Goal: Task Accomplishment & Management: Use online tool/utility

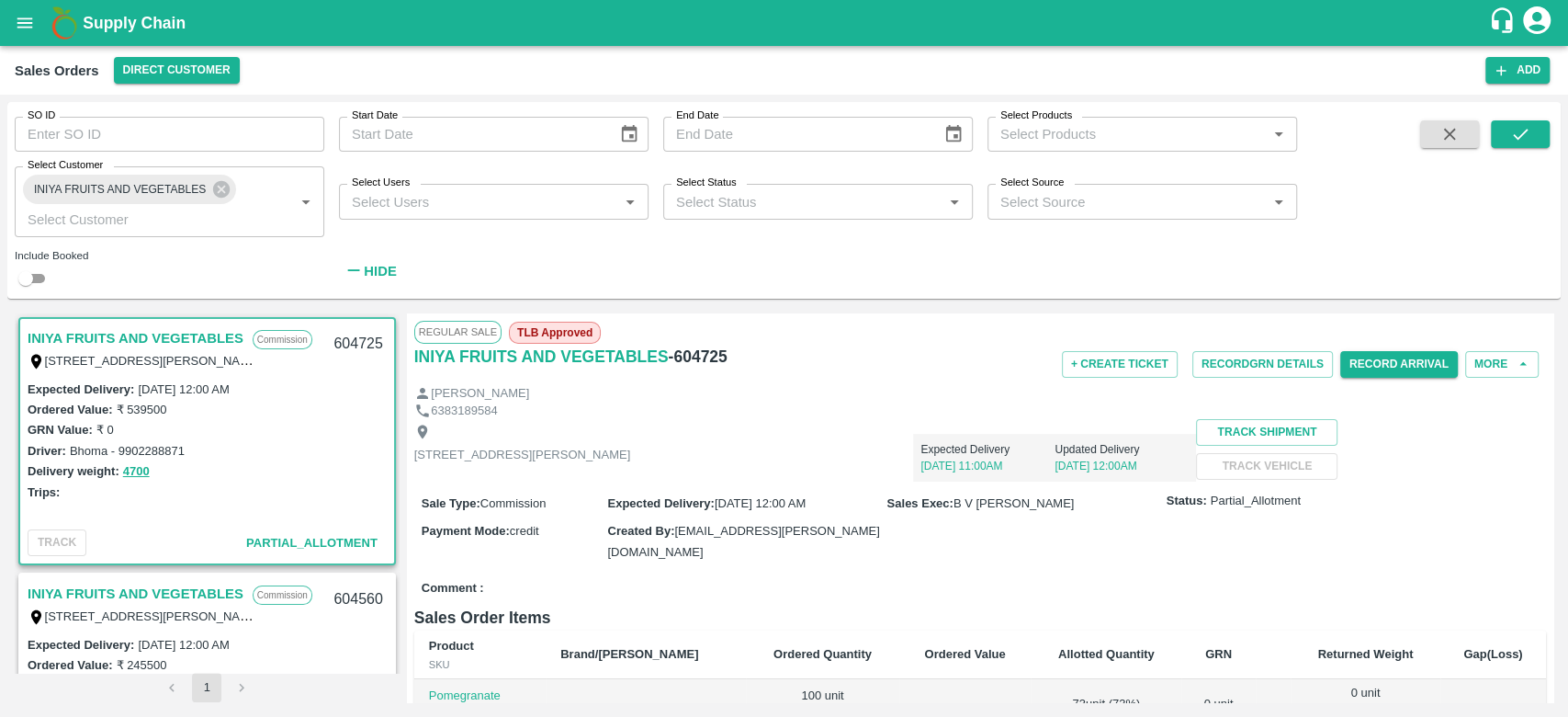
scroll to position [1281, 0]
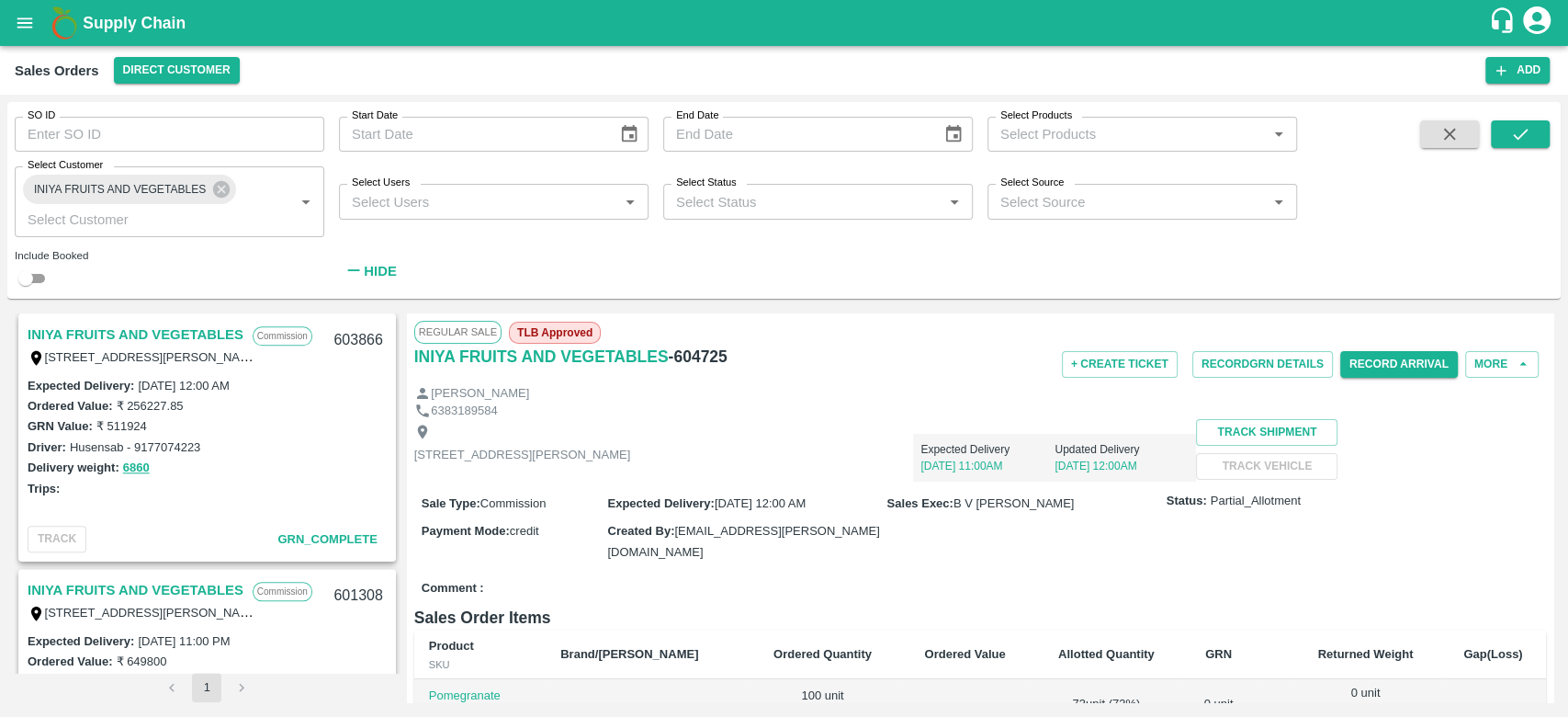
click at [1192, 351] on button "Record GRN Details" at bounding box center [1263, 365] width 141 height 26
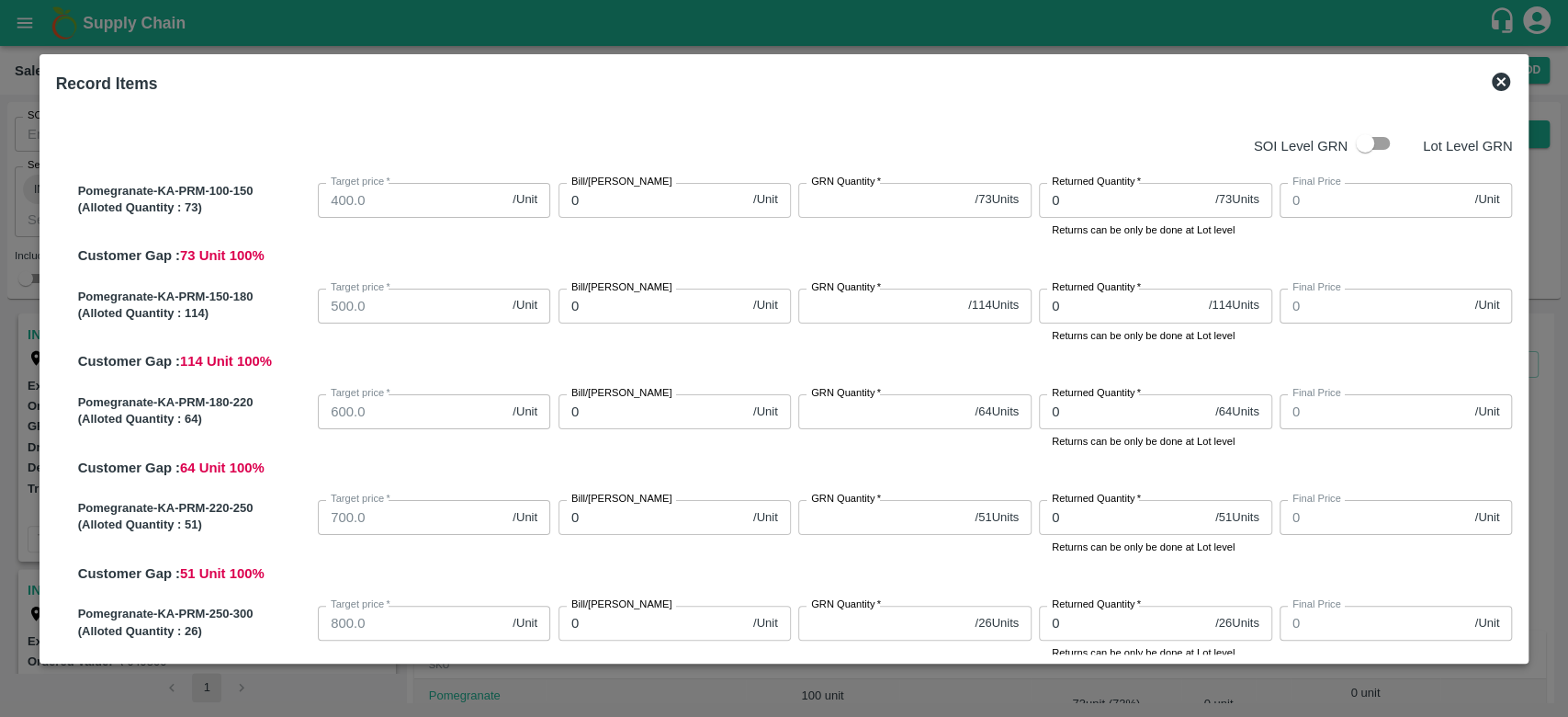
click at [1506, 89] on icon at bounding box center [1501, 82] width 22 height 22
